Goal: Use online tool/utility

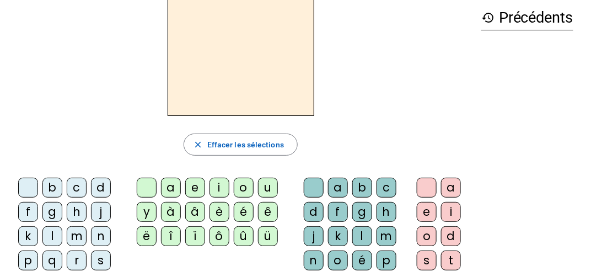
scroll to position [52, 0]
click at [82, 232] on div "m" at bounding box center [77, 236] width 20 height 20
click at [167, 183] on div "a" at bounding box center [171, 187] width 20 height 20
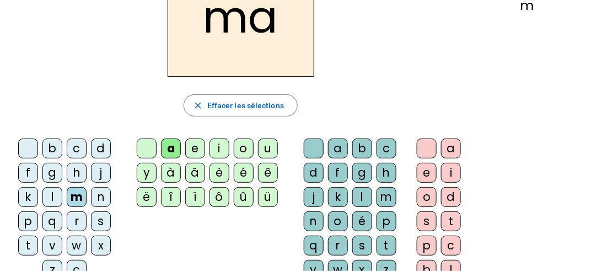
scroll to position [93, 0]
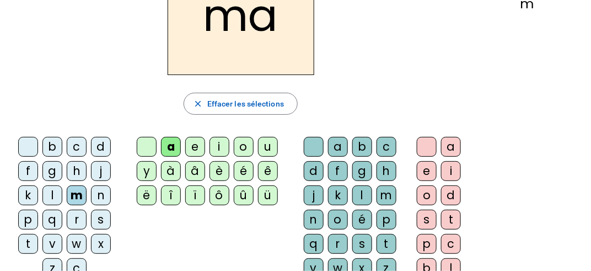
click at [30, 242] on div "t" at bounding box center [28, 244] width 20 height 20
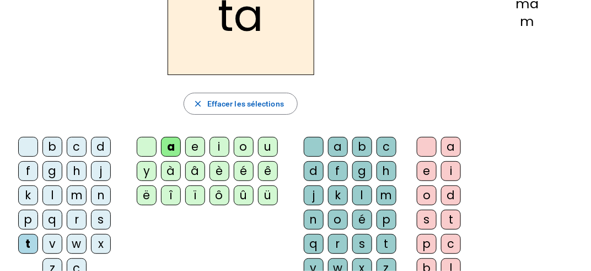
click at [49, 199] on div "l" at bounding box center [52, 195] width 20 height 20
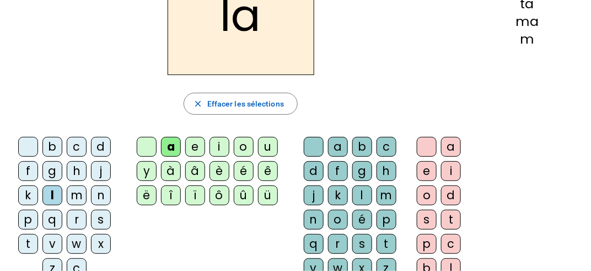
click at [358, 242] on div "s" at bounding box center [363, 244] width 20 height 20
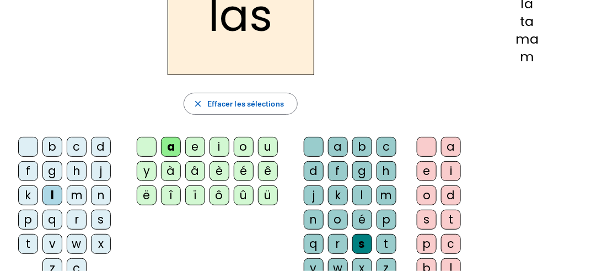
click at [31, 220] on div "p" at bounding box center [28, 220] width 20 height 20
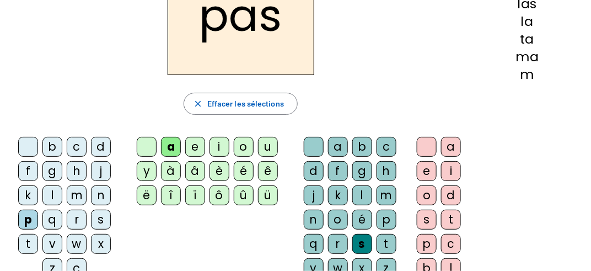
click at [29, 236] on div "t" at bounding box center [28, 244] width 20 height 20
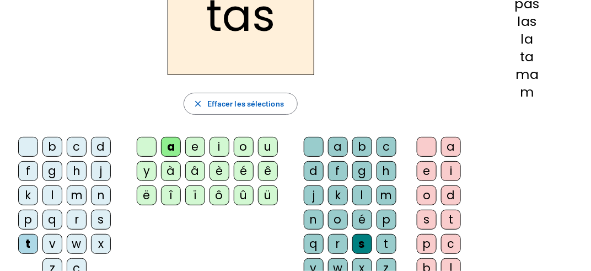
click at [426, 142] on div at bounding box center [427, 147] width 20 height 20
click at [425, 213] on div "s" at bounding box center [427, 220] width 20 height 20
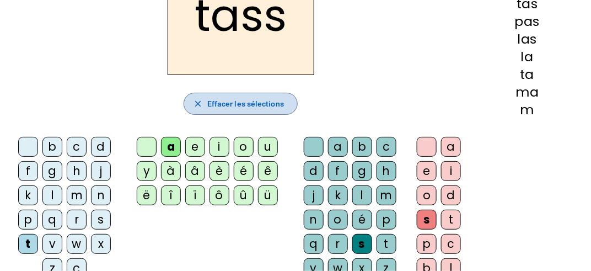
click at [253, 105] on span "Effacer les sélections" at bounding box center [245, 103] width 77 height 13
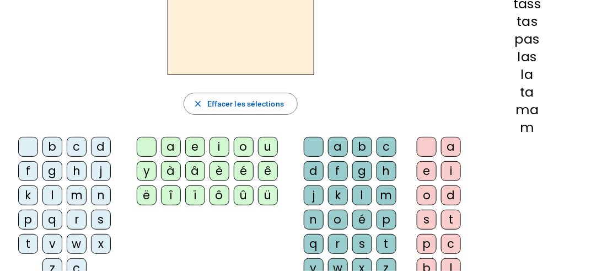
click at [204, 31] on h2 at bounding box center [241, 15] width 147 height 119
click at [29, 241] on div "t" at bounding box center [28, 244] width 20 height 20
click at [174, 142] on div "a" at bounding box center [171, 147] width 20 height 20
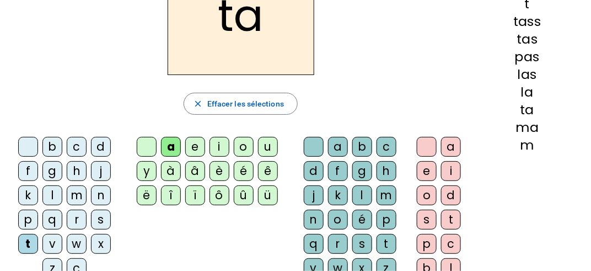
click at [94, 218] on div "s" at bounding box center [101, 220] width 20 height 20
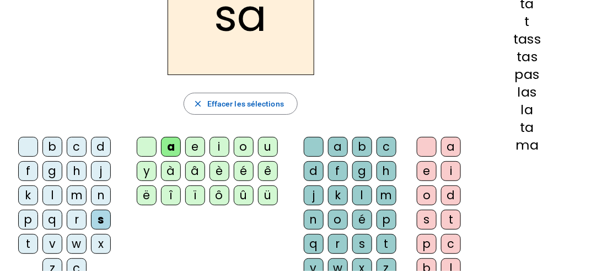
click at [354, 194] on div "l" at bounding box center [363, 195] width 20 height 20
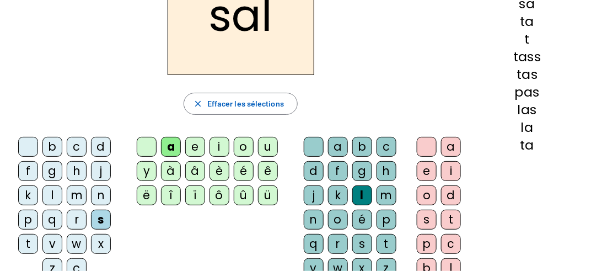
click at [75, 186] on div "m" at bounding box center [77, 195] width 20 height 20
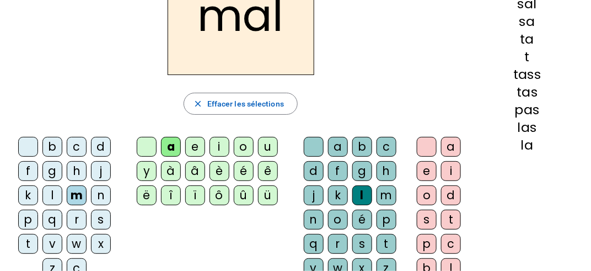
click at [50, 143] on div "b" at bounding box center [52, 147] width 20 height 20
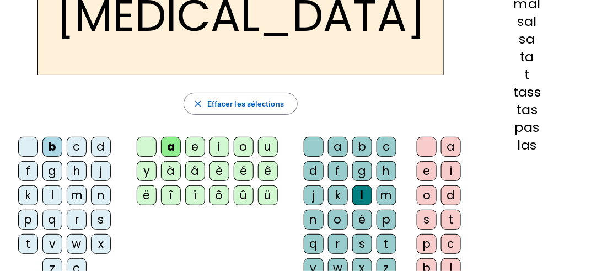
click at [359, 237] on div "s" at bounding box center [363, 244] width 20 height 20
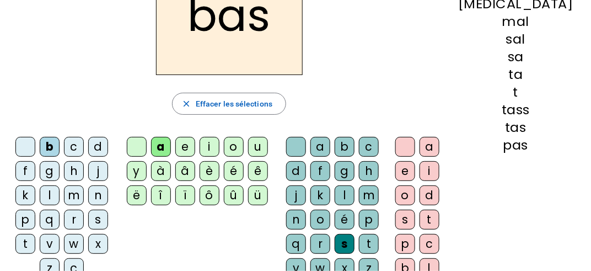
click at [26, 216] on div "p" at bounding box center [25, 220] width 20 height 20
